Goal: Navigation & Orientation: Find specific page/section

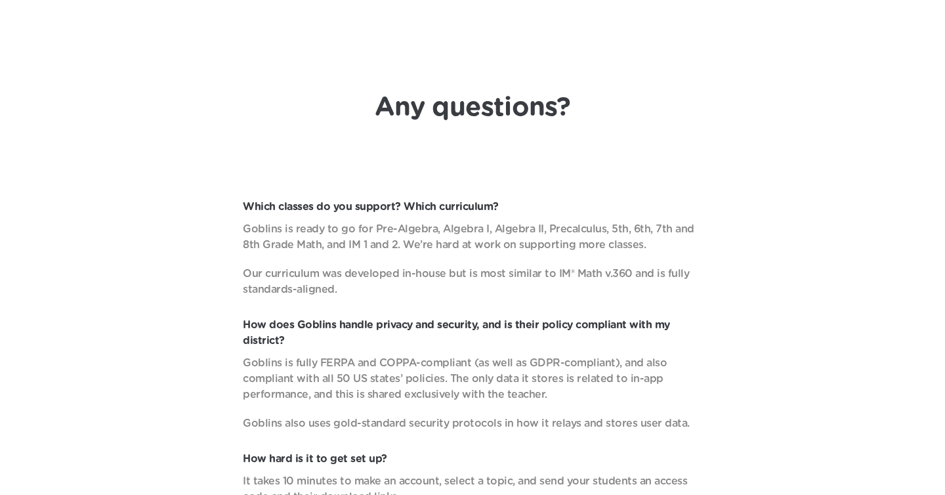
scroll to position [4692, 0]
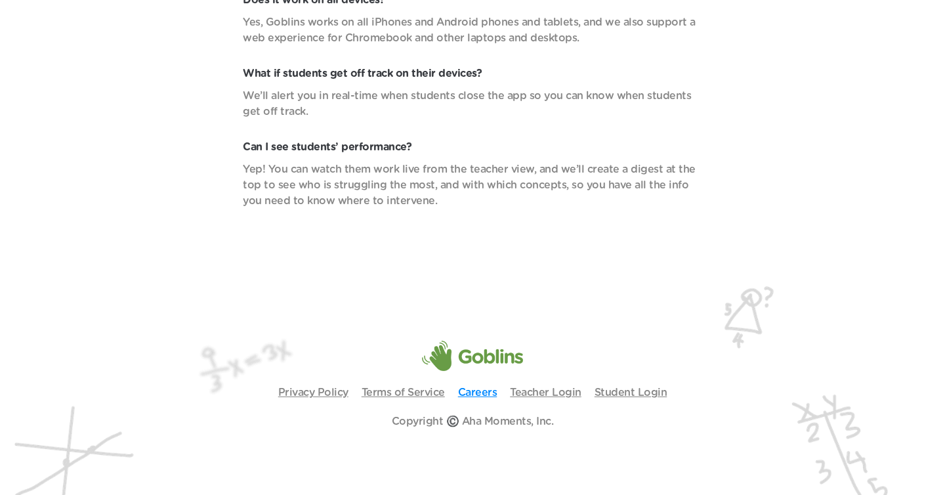
click at [479, 389] on link "Careers" at bounding box center [477, 392] width 39 height 11
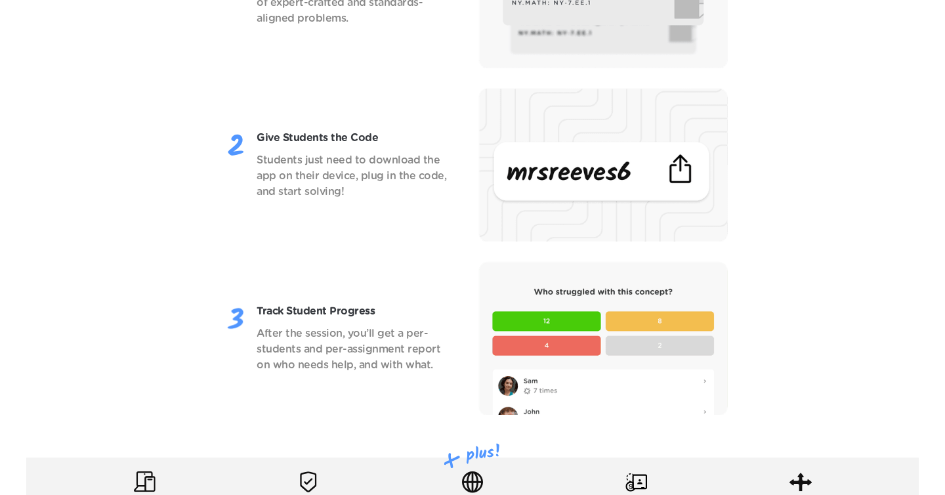
scroll to position [1706, 0]
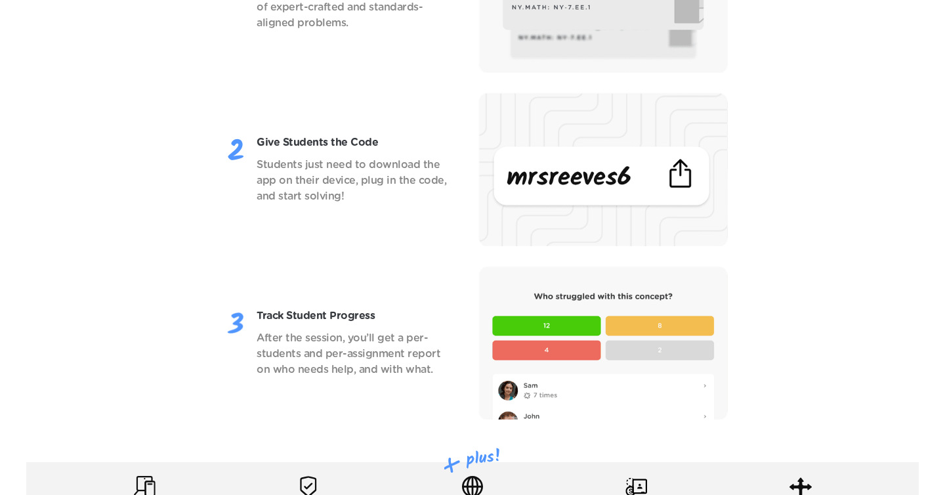
click at [351, 346] on p "After the session, you’ll get a per-students and per-assignment report on who n…" at bounding box center [353, 353] width 192 height 47
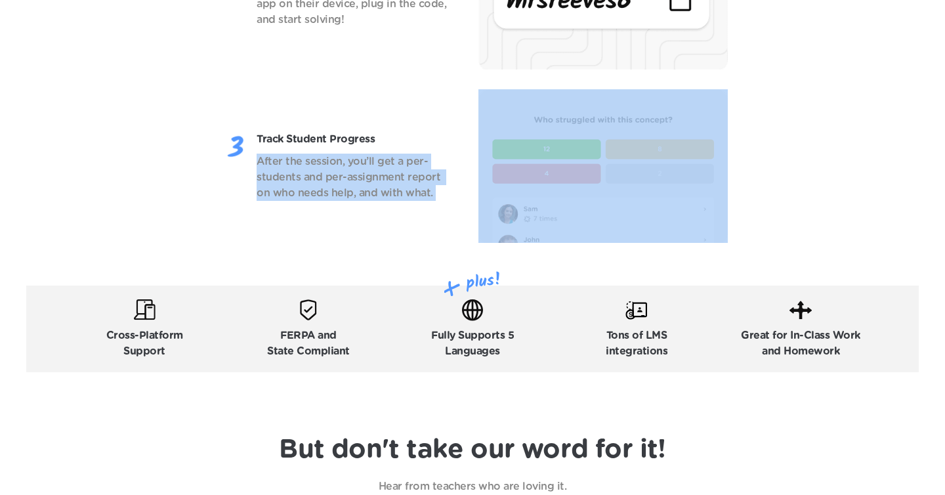
scroll to position [1901, 0]
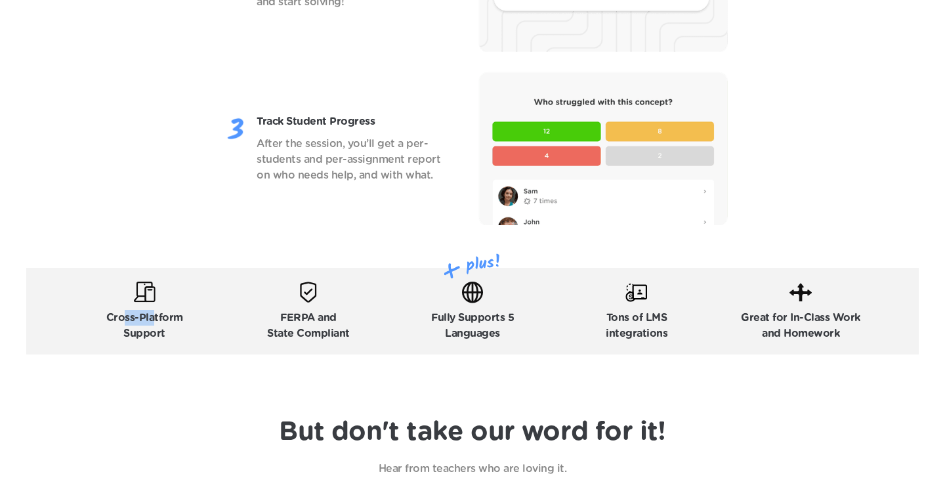
drag, startPoint x: 153, startPoint y: 325, endPoint x: 121, endPoint y: 304, distance: 37.9
click at [122, 307] on div "Cross-Platform Support" at bounding box center [144, 311] width 77 height 60
click at [349, 315] on div "FERPA and State Compliant" at bounding box center [309, 311] width 158 height 60
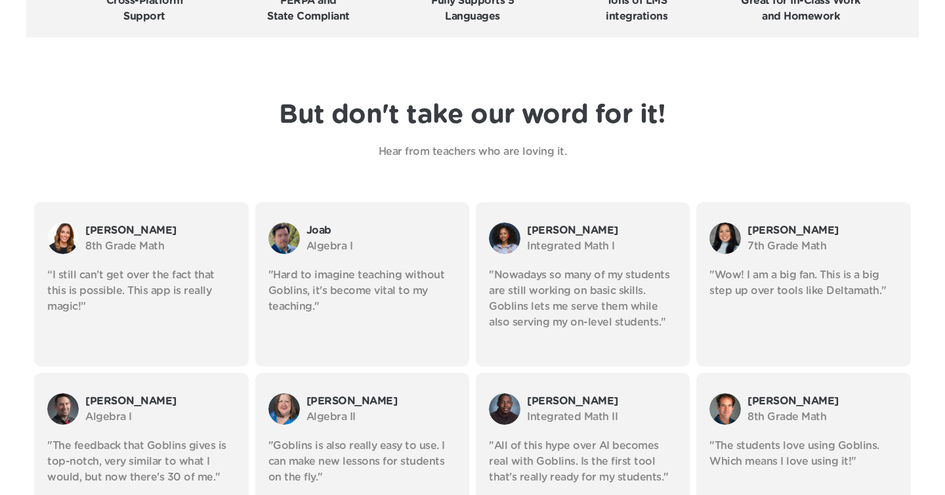
scroll to position [2218, 0]
drag, startPoint x: 57, startPoint y: 266, endPoint x: 322, endPoint y: 309, distance: 268.1
click at [318, 311] on div "[PERSON_NAME] 8th Grade Math “I still can’t get over the fact that this is poss…" at bounding box center [472, 369] width 893 height 335
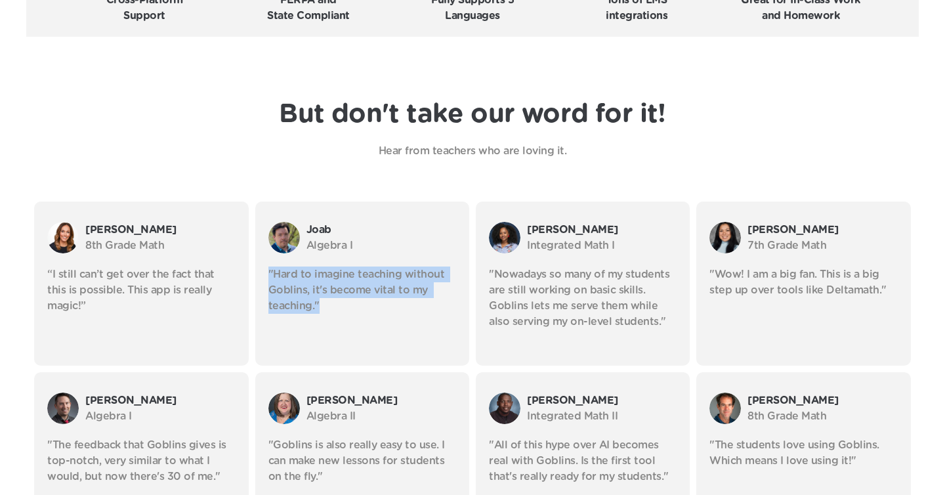
drag, startPoint x: 272, startPoint y: 264, endPoint x: 389, endPoint y: 360, distance: 151.1
click at [388, 362] on div "[PERSON_NAME] I "Hard to imagine teaching without Goblins, it's become vital to…" at bounding box center [362, 284] width 214 height 164
click at [389, 360] on div "[PERSON_NAME] I "Hard to imagine teaching without Goblins, it's become vital to…" at bounding box center [362, 284] width 214 height 164
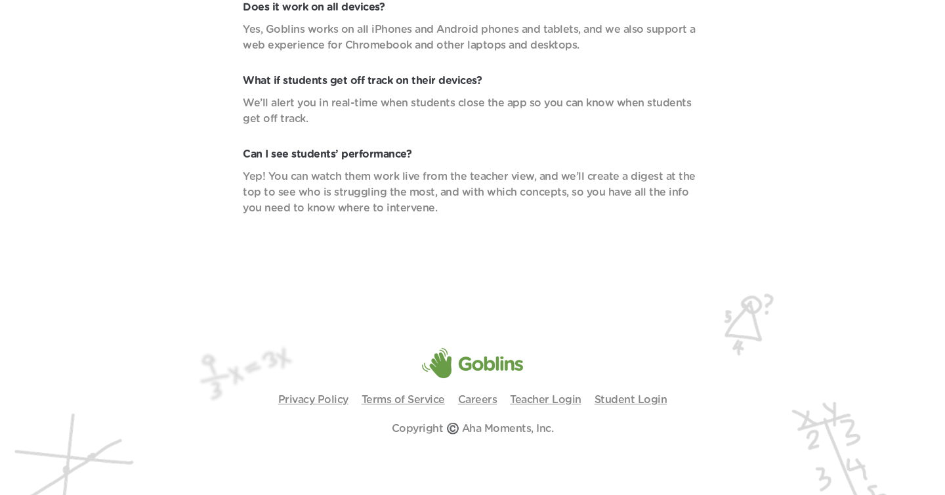
scroll to position [4692, 0]
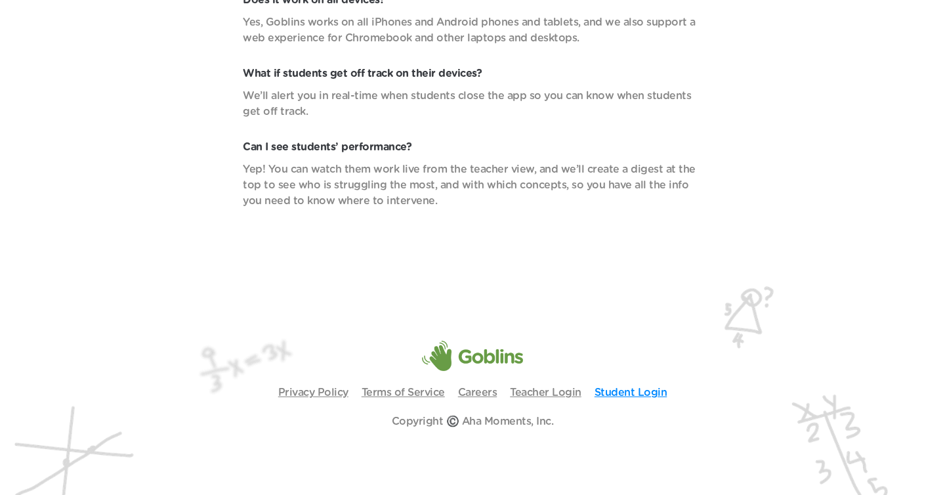
click at [624, 392] on link "Student Login" at bounding box center [631, 392] width 73 height 11
click at [572, 387] on link "Teacher Login" at bounding box center [546, 392] width 72 height 11
